Goal: Find specific page/section: Find specific page/section

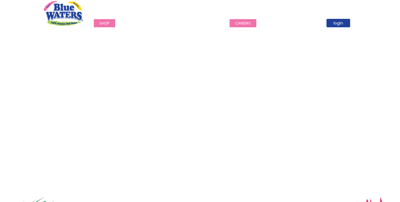
click at [230, 26] on link "careers" at bounding box center [243, 23] width 27 height 8
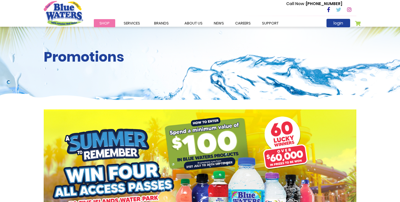
scroll to position [287, 0]
